Goal: Find specific page/section: Find specific page/section

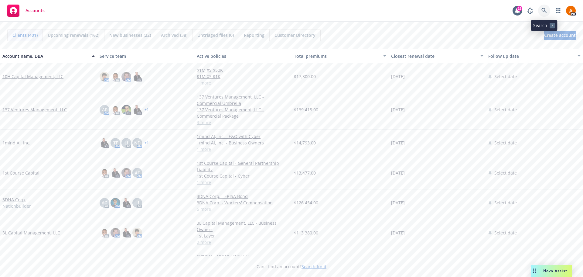
click at [542, 10] on icon at bounding box center [543, 10] width 5 height 5
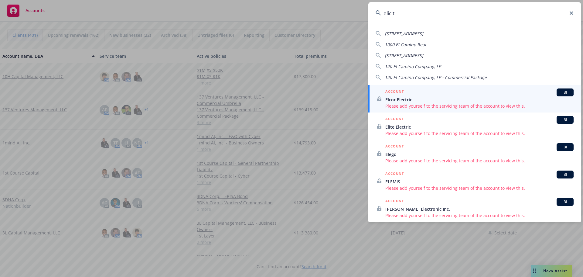
type input "elicit"
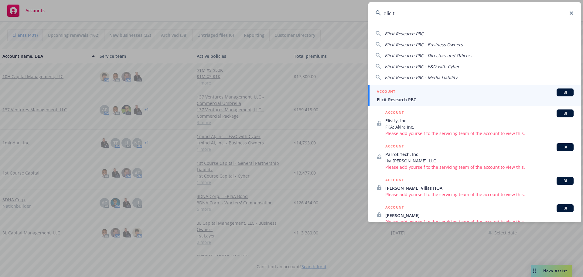
click at [405, 98] on span "Elicit Research PBC" at bounding box center [475, 99] width 197 height 6
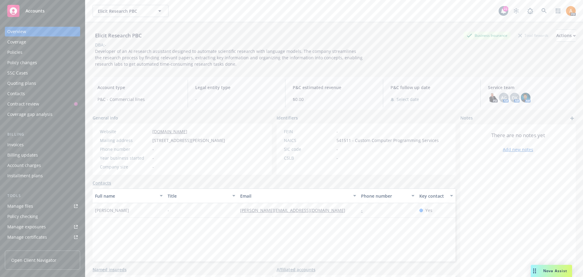
click at [16, 55] on div "Policies" at bounding box center [14, 52] width 15 height 10
